Goal: Transaction & Acquisition: Subscribe to service/newsletter

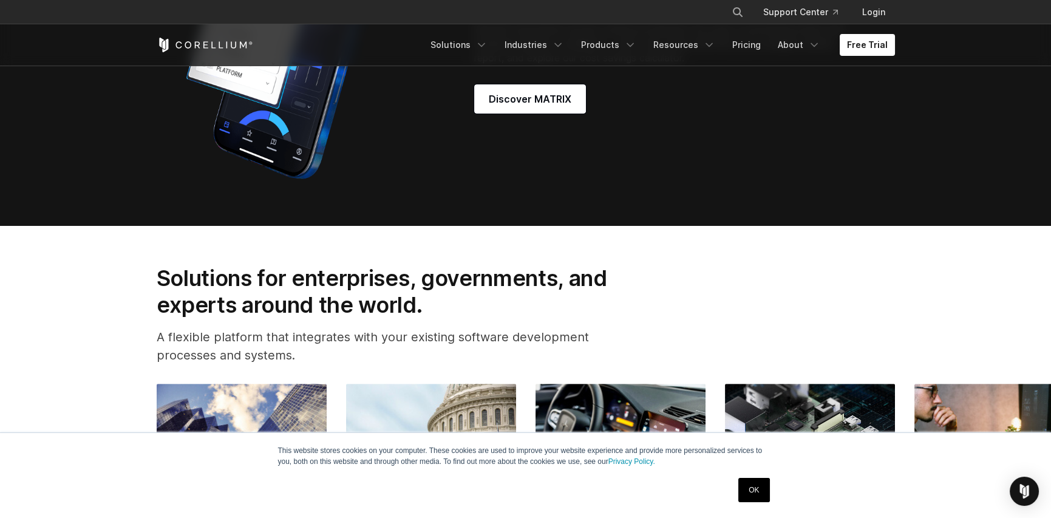
scroll to position [1093, 0]
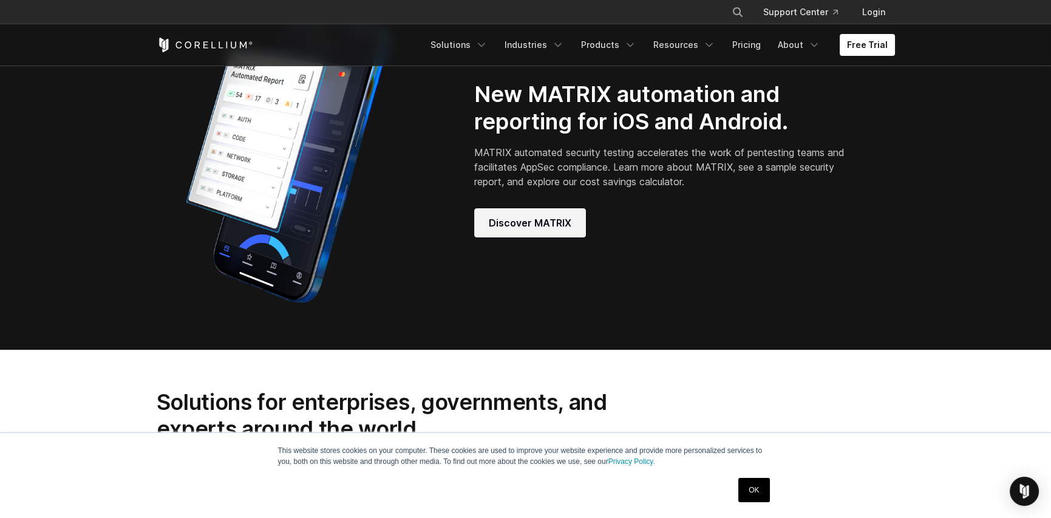
click at [542, 230] on span "Discover MATRIX" at bounding box center [530, 223] width 83 height 15
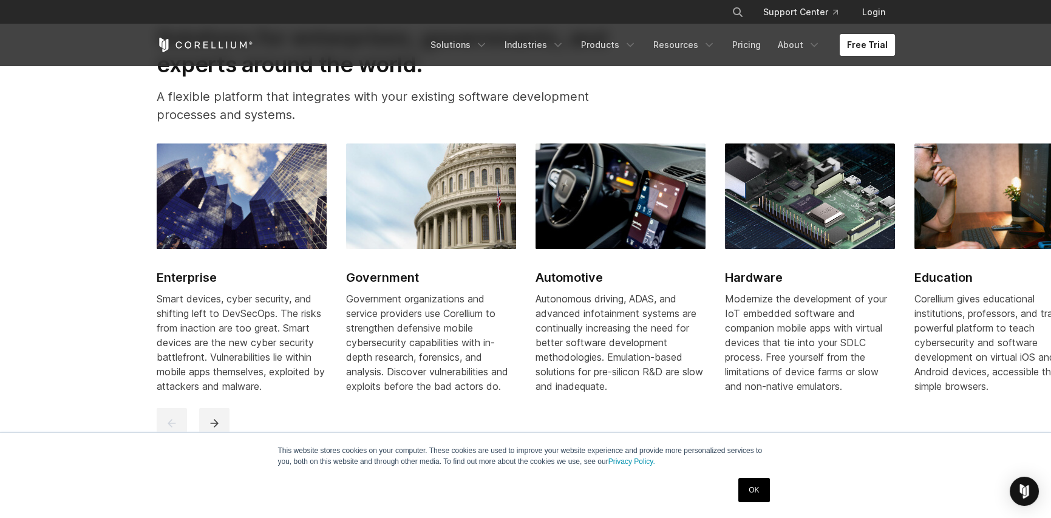
click at [880, 38] on link "Free Trial" at bounding box center [867, 45] width 55 height 22
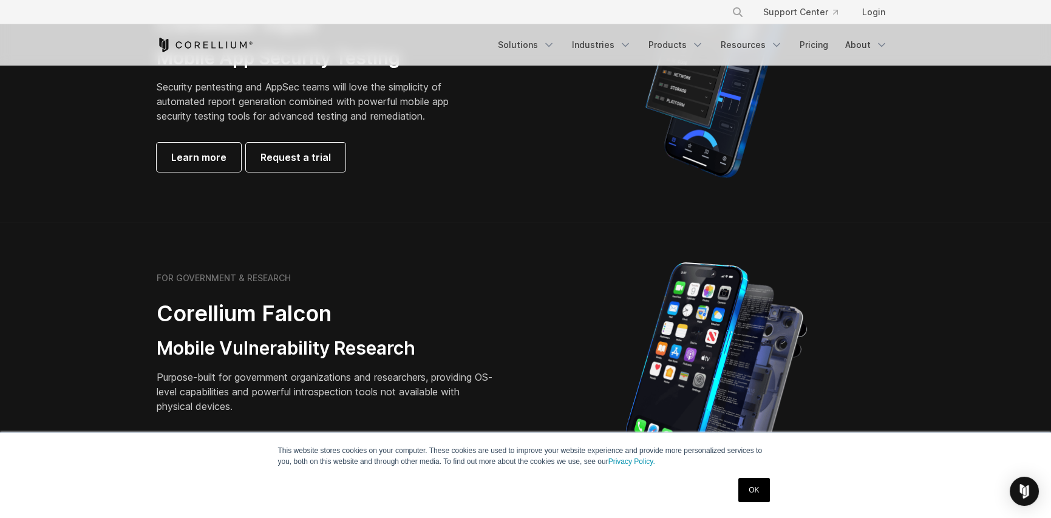
scroll to position [243, 0]
